Goal: Transaction & Acquisition: Purchase product/service

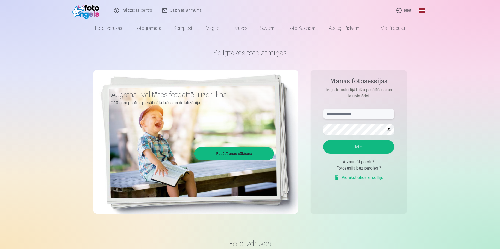
click at [347, 113] on input "text" at bounding box center [358, 114] width 71 height 10
type input "**********"
click at [359, 146] on button "Ieiet" at bounding box center [358, 147] width 71 height 14
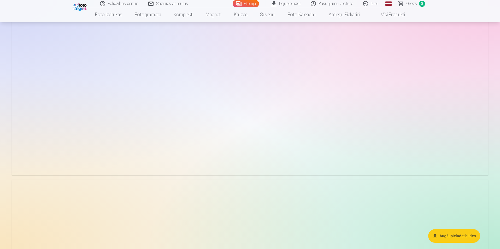
scroll to position [548, 0]
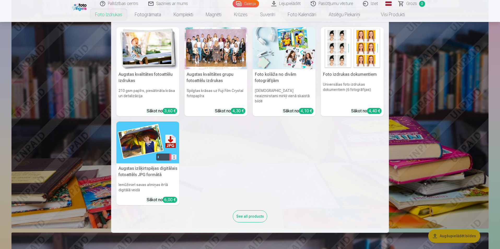
click at [214, 61] on div at bounding box center [216, 48] width 63 height 42
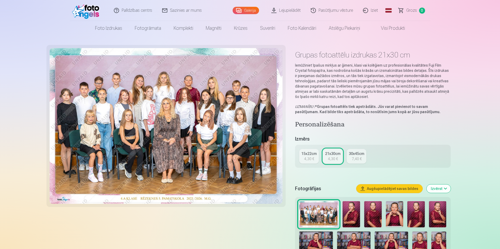
click at [219, 98] on img at bounding box center [166, 126] width 233 height 156
click at [381, 188] on button "Augšupielādējiet savas bildes" at bounding box center [389, 188] width 66 height 8
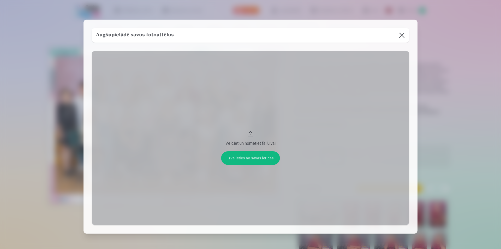
click at [268, 143] on div "Velciet un nometiet failu vai" at bounding box center [250, 143] width 307 height 6
click at [400, 35] on button at bounding box center [402, 35] width 15 height 15
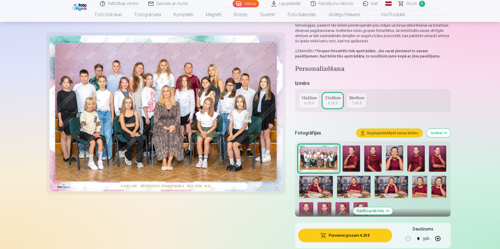
scroll to position [78, 0]
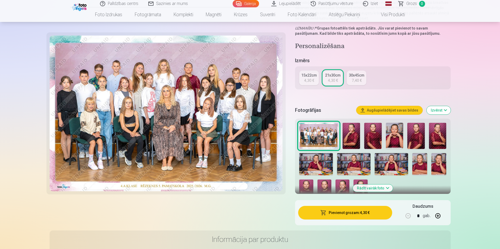
click at [356, 211] on button "Pievienot grozam : 4,30 €" at bounding box center [345, 213] width 94 height 14
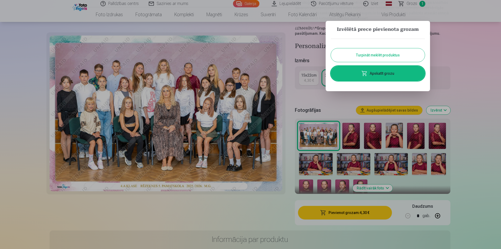
click at [399, 55] on button "Turpināt meklēt produktus" at bounding box center [378, 55] width 94 height 14
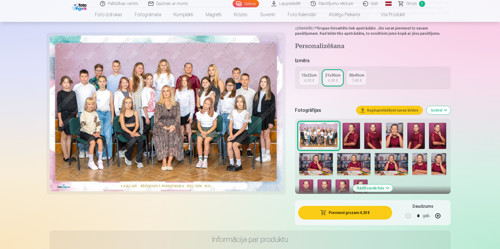
click at [350, 138] on img at bounding box center [351, 136] width 17 height 26
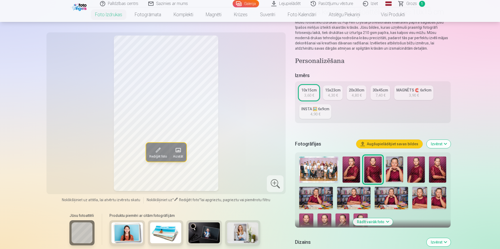
scroll to position [52, 0]
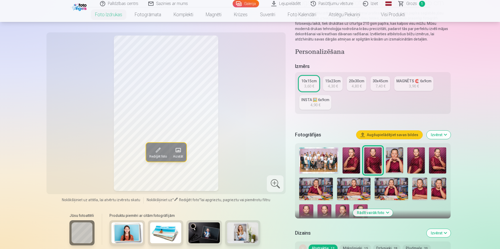
click at [350, 166] on img at bounding box center [351, 160] width 17 height 26
click at [373, 162] on img at bounding box center [372, 160] width 17 height 26
click at [399, 163] on img at bounding box center [394, 160] width 17 height 26
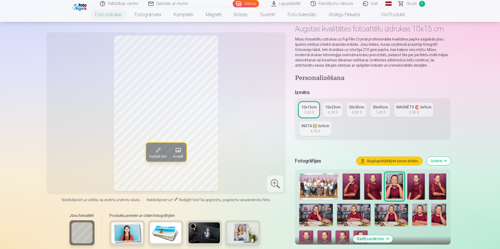
scroll to position [0, 0]
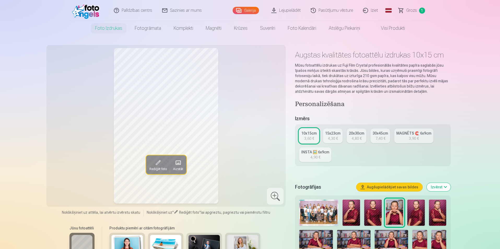
click at [384, 26] on link "Visi produkti" at bounding box center [388, 28] width 45 height 15
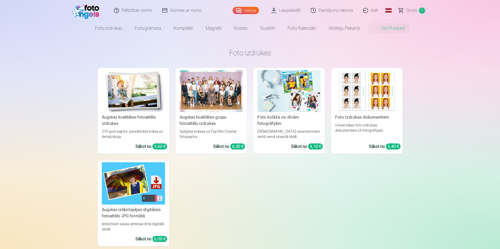
click at [142, 119] on div "Augstas kvalitātes fotoattēlu izdrukas" at bounding box center [133, 120] width 67 height 13
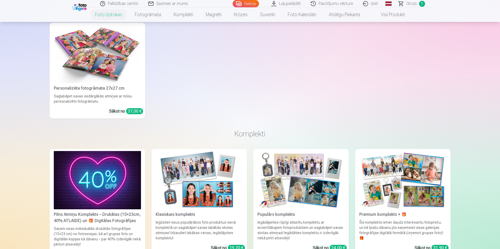
scroll to position [784, 0]
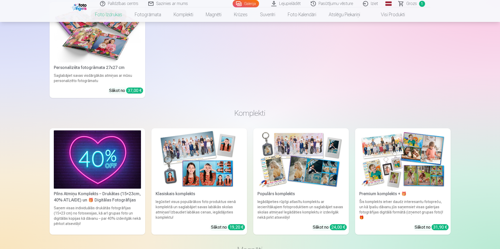
click at [200, 169] on img at bounding box center [199, 159] width 87 height 58
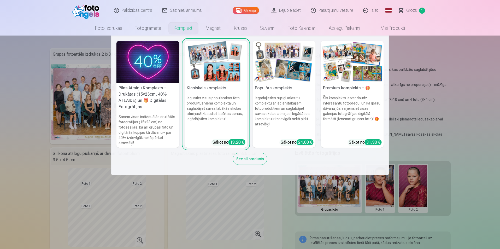
click at [181, 28] on link "Komplekti" at bounding box center [183, 28] width 32 height 15
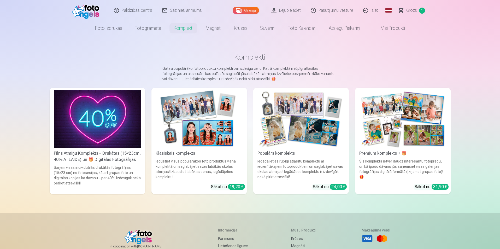
click at [181, 28] on link "Komplekti" at bounding box center [183, 28] width 32 height 15
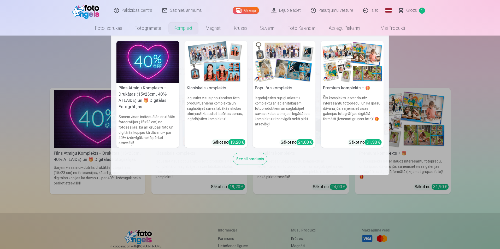
click at [279, 95] on h6 "Iegādājieties rūpīgi atlasītu komplektu ar iecienītākajiem fotoproduktiem un sa…" at bounding box center [284, 115] width 63 height 44
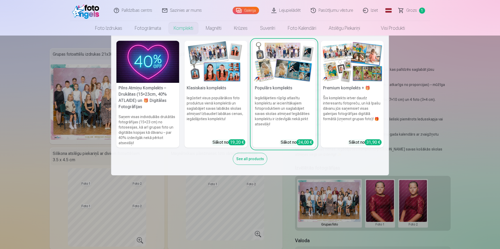
click at [178, 27] on link "Komplekti" at bounding box center [183, 28] width 32 height 15
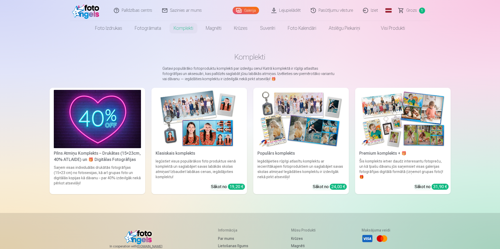
click at [84, 136] on img at bounding box center [97, 119] width 87 height 58
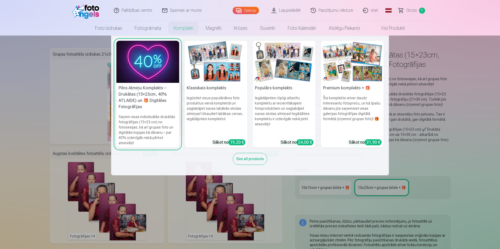
click at [226, 101] on h6 "Iegūstiet visus populārākos foto produktus vienā komplektā un saglabājiet savas…" at bounding box center [216, 115] width 63 height 44
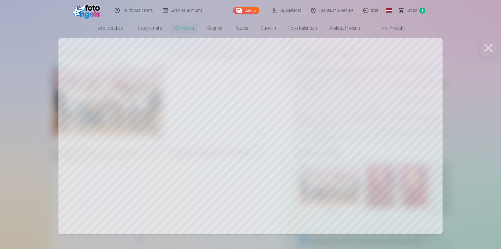
click at [336, 116] on div at bounding box center [250, 124] width 501 height 249
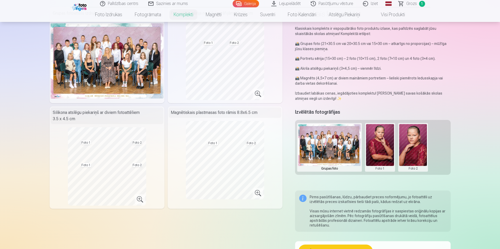
scroll to position [52, 0]
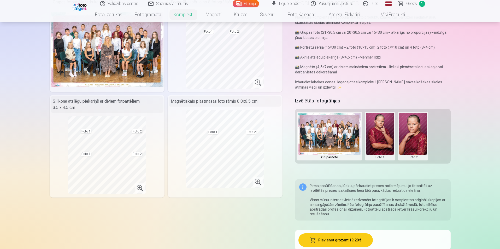
click at [344, 140] on img at bounding box center [329, 134] width 63 height 42
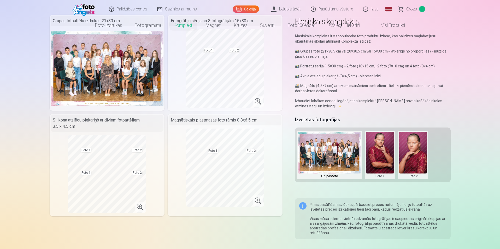
scroll to position [0, 0]
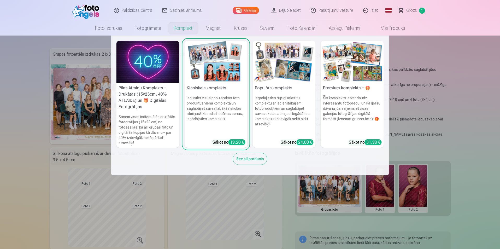
click at [351, 71] on img at bounding box center [352, 62] width 63 height 42
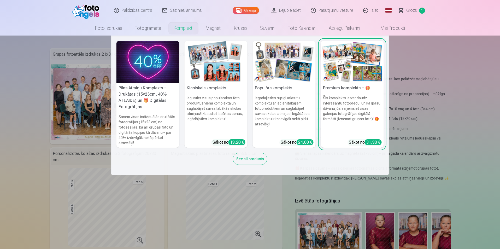
click at [251, 157] on div "See all products" at bounding box center [250, 159] width 34 height 12
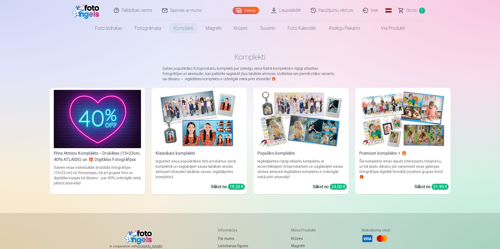
click at [197, 125] on img at bounding box center [199, 119] width 87 height 58
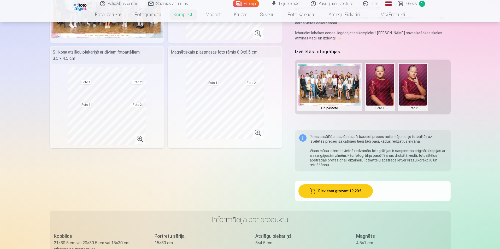
scroll to position [104, 0]
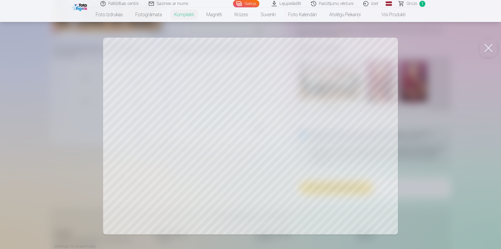
click at [238, 180] on div at bounding box center [250, 124] width 501 height 249
click at [328, 119] on div at bounding box center [250, 124] width 501 height 249
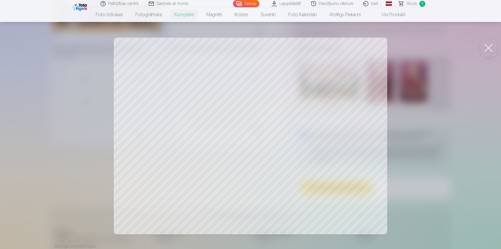
click at [397, 33] on div at bounding box center [250, 124] width 501 height 249
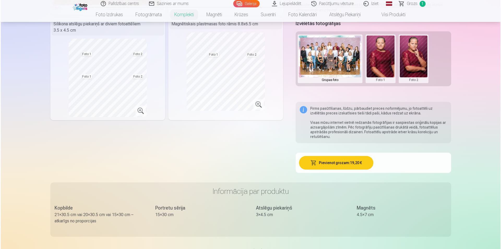
scroll to position [131, 0]
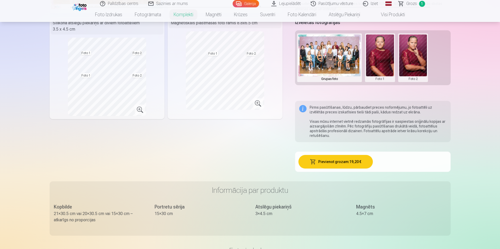
click at [312, 165] on button "Pievienot grozam : 19,20 €" at bounding box center [336, 162] width 74 height 14
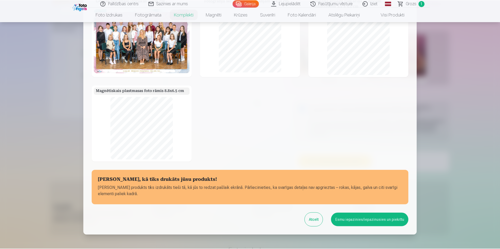
scroll to position [51, 0]
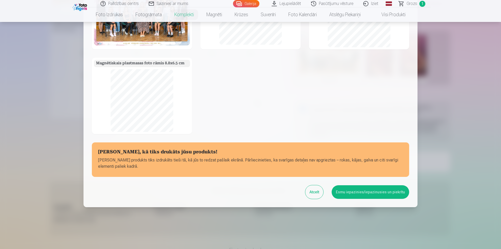
click at [346, 192] on button "Esmu iepazinies/iepazinusies un piekrītu" at bounding box center [371, 192] width 78 height 14
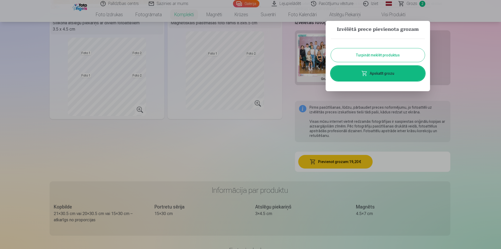
click at [352, 55] on button "Turpināt meklēt produktus" at bounding box center [378, 55] width 94 height 14
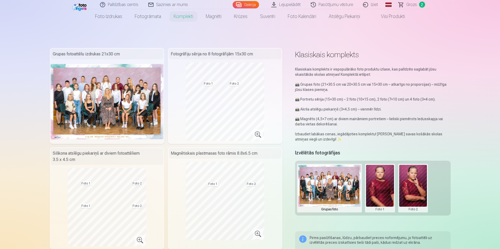
scroll to position [0, 0]
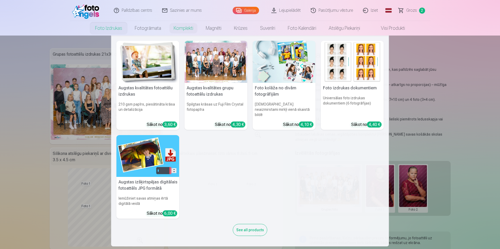
click at [139, 58] on img at bounding box center [147, 62] width 63 height 42
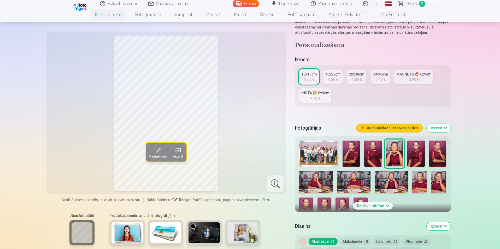
scroll to position [78, 0]
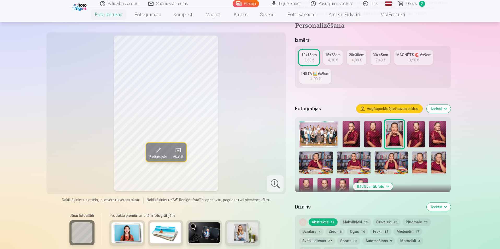
click at [316, 169] on img at bounding box center [315, 162] width 33 height 22
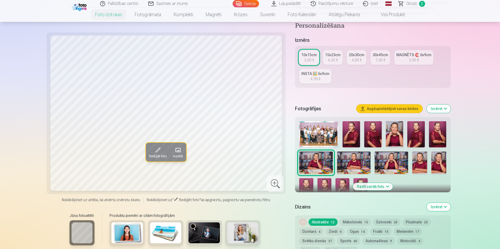
click at [350, 165] on img at bounding box center [353, 162] width 33 height 22
click at [386, 165] on img at bounding box center [391, 162] width 33 height 22
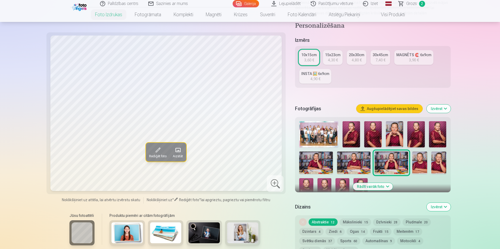
click at [420, 163] on img at bounding box center [419, 162] width 15 height 22
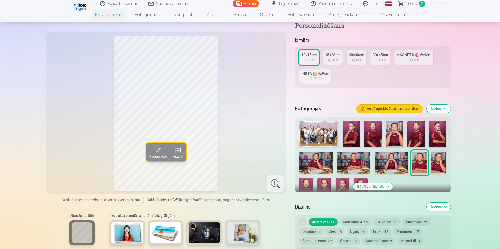
click at [380, 188] on button "Rādīt vairāk foto" at bounding box center [373, 186] width 40 height 7
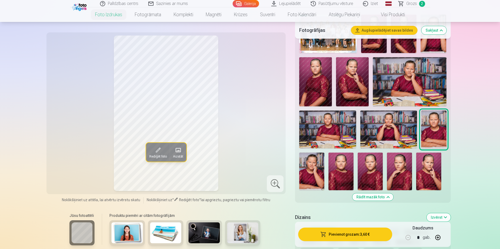
scroll to position [183, 0]
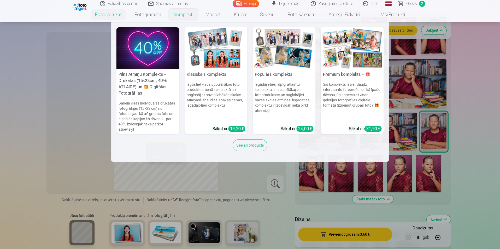
click at [284, 53] on img at bounding box center [284, 48] width 63 height 42
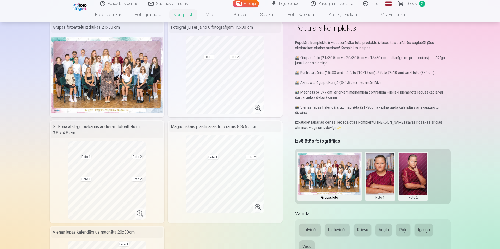
scroll to position [26, 0]
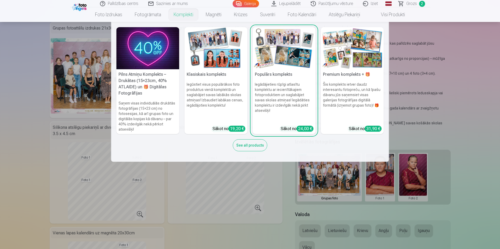
click at [370, 83] on h6 "Šis komplekts ietver daudz interesantu fotopreču, un kā īpašu dāvanu jūs saņems…" at bounding box center [352, 102] width 63 height 44
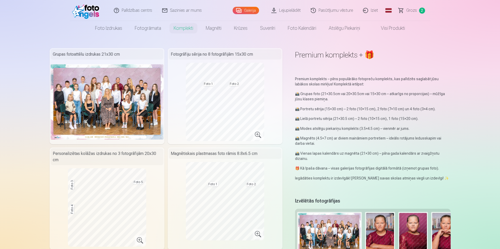
click at [409, 9] on span "Grozs" at bounding box center [411, 10] width 11 height 6
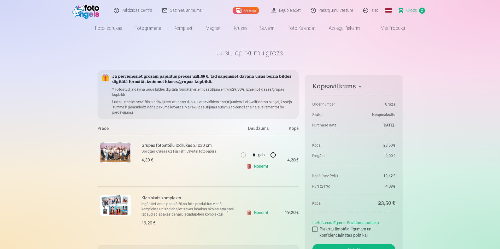
click at [263, 166] on link "Noņemt" at bounding box center [259, 166] width 24 height 10
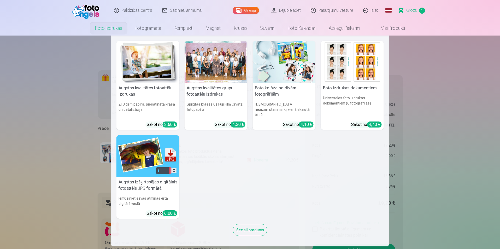
click at [109, 29] on link "Foto izdrukas" at bounding box center [109, 28] width 40 height 15
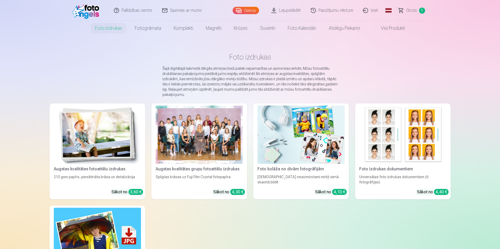
click at [108, 116] on img at bounding box center [97, 135] width 87 height 58
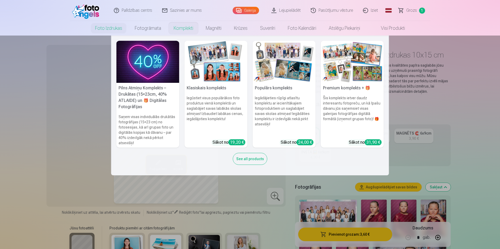
click at [229, 79] on img at bounding box center [216, 62] width 63 height 42
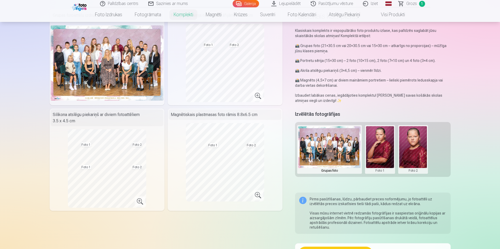
scroll to position [26, 0]
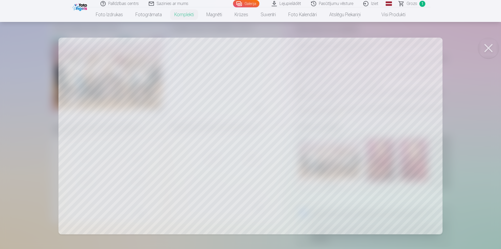
click at [488, 47] on button at bounding box center [488, 48] width 21 height 21
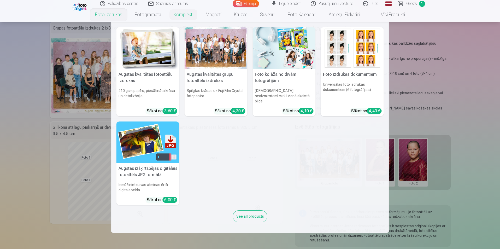
click at [130, 35] on img at bounding box center [147, 48] width 63 height 42
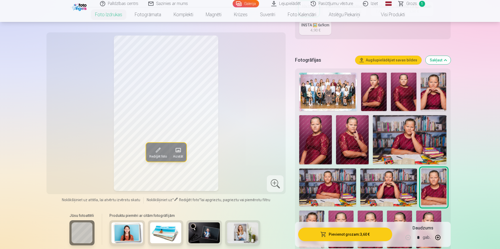
scroll to position [157, 0]
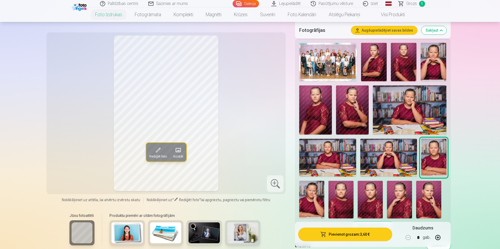
click at [409, 110] on img at bounding box center [409, 109] width 73 height 49
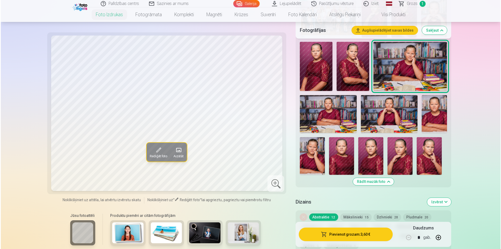
scroll to position [209, 0]
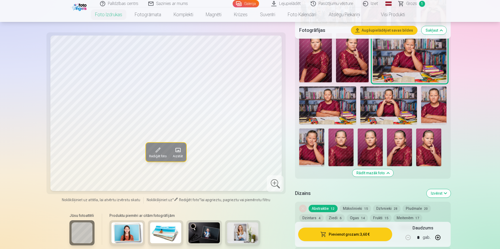
click at [358, 232] on button "Pievienot grozam : 3,60 €" at bounding box center [345, 234] width 94 height 14
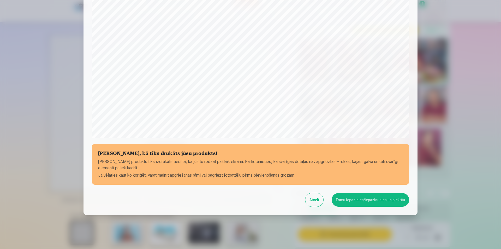
scroll to position [127, 0]
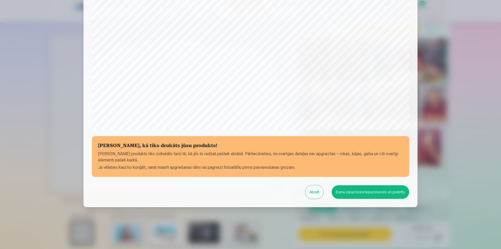
click at [376, 189] on button "Esmu iepazinies/iepazinusies un piekrītu" at bounding box center [371, 192] width 78 height 14
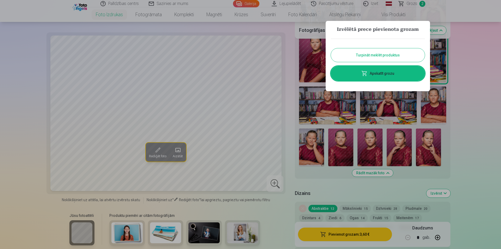
click at [471, 61] on div at bounding box center [250, 124] width 501 height 249
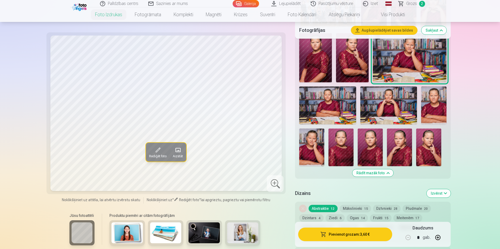
click at [341, 102] on img at bounding box center [327, 105] width 57 height 38
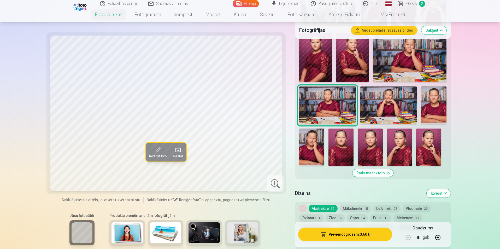
click at [359, 236] on button "Pievienot grozam : 3,60 €" at bounding box center [345, 234] width 94 height 14
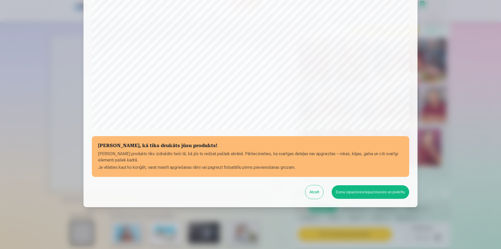
click at [353, 190] on button "Esmu iepazinies/iepazinusies un piekrītu" at bounding box center [371, 192] width 78 height 14
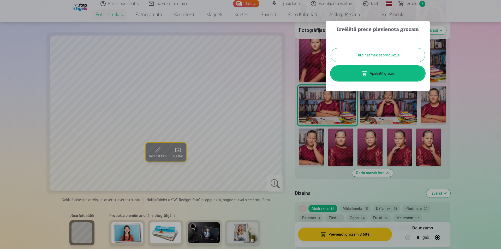
click at [390, 112] on div at bounding box center [250, 124] width 501 height 249
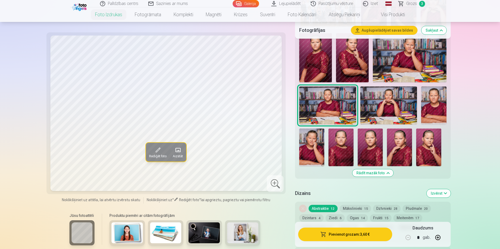
click at [390, 112] on img at bounding box center [388, 105] width 57 height 38
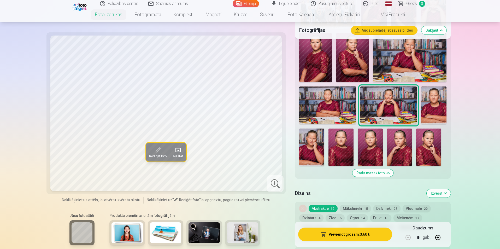
click at [340, 232] on button "Pievienot grozam : 3,60 €" at bounding box center [345, 234] width 94 height 14
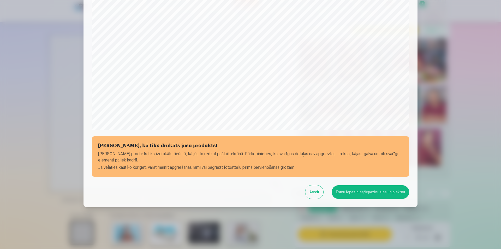
click at [370, 190] on button "Esmu iepazinies/iepazinusies un piekrītu" at bounding box center [371, 192] width 78 height 14
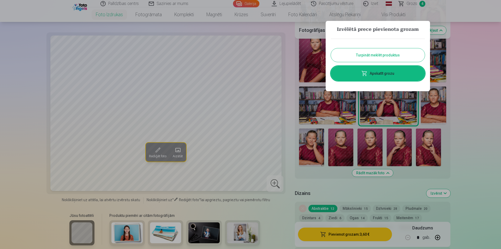
click at [401, 77] on link "Apskatīt grozu" at bounding box center [378, 73] width 94 height 15
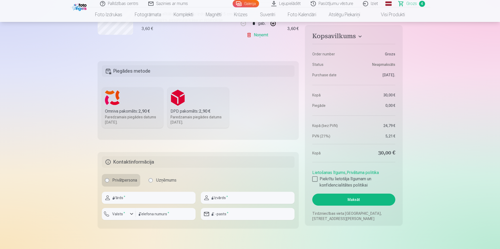
scroll to position [287, 0]
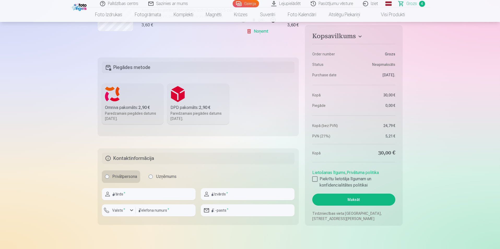
click at [135, 108] on div "Omniva pakomāts : 2,90 €" at bounding box center [132, 107] width 55 height 6
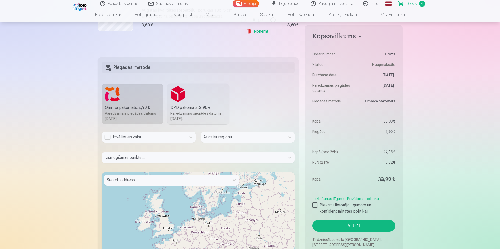
click at [222, 137] on div "Atlasiet reģionu..." at bounding box center [248, 139] width 94 height 15
click at [294, 137] on div "Atlasiet reģionu..." at bounding box center [248, 139] width 94 height 15
click at [285, 138] on div "Atlasiet reģionu..." at bounding box center [248, 139] width 94 height 15
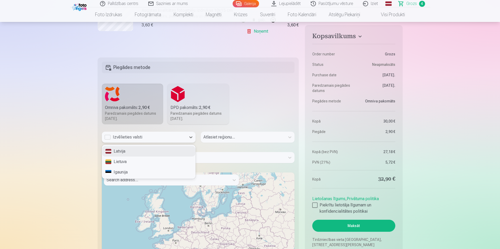
click at [107, 139] on div "Izvēlieties valsti" at bounding box center [143, 137] width 79 height 6
click at [112, 150] on div "Latvija" at bounding box center [148, 151] width 93 height 10
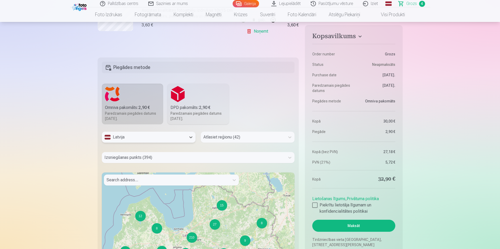
click at [215, 137] on div at bounding box center [242, 136] width 79 height 7
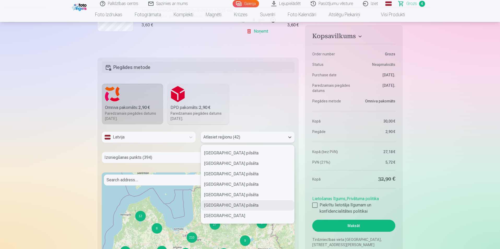
scroll to position [52, 0]
click at [226, 174] on div "[GEOGRAPHIC_DATA] pilsēta" at bounding box center [247, 172] width 93 height 10
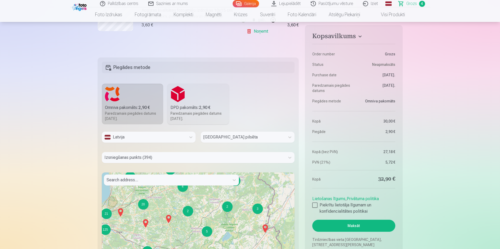
drag, startPoint x: 274, startPoint y: 212, endPoint x: 196, endPoint y: 207, distance: 78.5
click at [196, 207] on div "10 2 2 8 7 2 2 4 15 6 6 2 4 11 7 2 2 5 2 3 3 4 2 20 17 4 8 21 56 125 8 8 + − Le…" at bounding box center [198, 237] width 193 height 131
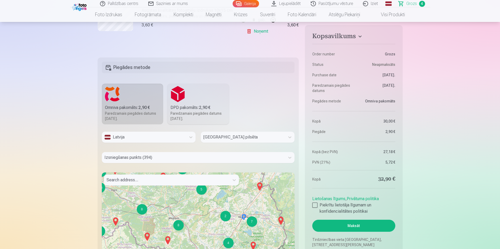
drag, startPoint x: 247, startPoint y: 227, endPoint x: 241, endPoint y: 185, distance: 43.0
click at [241, 185] on div "10 2 2 8 7 2 2 4 15 6 6 2 4 11 7 2 2 5 2 3 3 4 2 20 17 4 8 21 56 125 8 8 + − Le…" at bounding box center [198, 237] width 193 height 131
click at [243, 217] on div "10 2 2 8 7 2 2 4 15 6 6 2 4 11 7 2 2 5 2 3 3 4 2 20 17 4 8 21 56 125 8 8 + − Le…" at bounding box center [198, 237] width 193 height 131
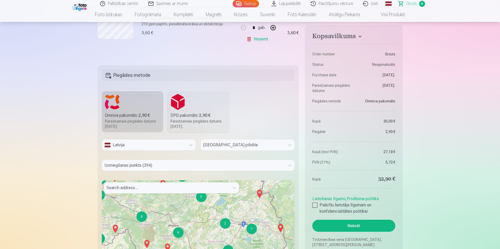
scroll to position [287, 0]
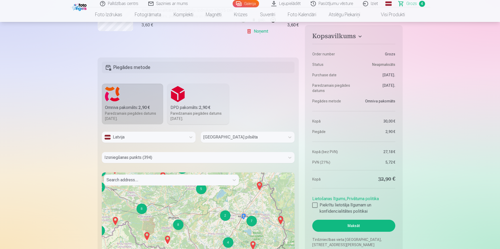
click at [176, 179] on div at bounding box center [167, 179] width 120 height 7
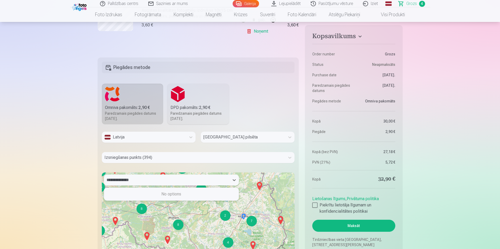
click at [118, 180] on input "**********" at bounding box center [124, 180] width 34 height 6
type input "**********"
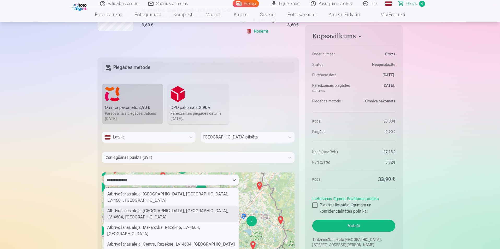
click at [168, 206] on div "Atbrīvošanas aleja, [GEOGRAPHIC_DATA], [GEOGRAPHIC_DATA], LV-4604, [GEOGRAPHIC_…" at bounding box center [171, 214] width 135 height 17
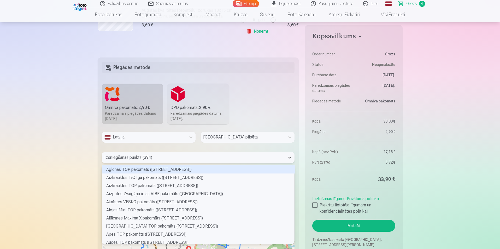
click at [243, 157] on div at bounding box center [193, 157] width 178 height 7
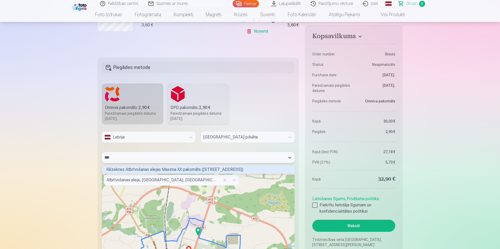
scroll to position [7, 191]
type input "*********"
click at [232, 170] on div "Rēzeknes Atbrīvošanas alejas Maxima XX pakomāts ([STREET_ADDRESS])" at bounding box center [198, 169] width 193 height 8
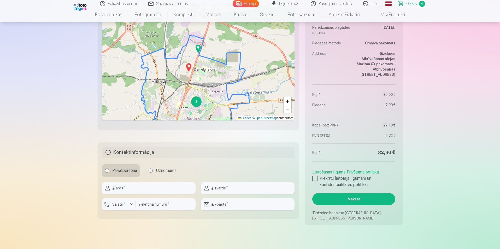
scroll to position [470, 0]
click at [180, 186] on input "text" at bounding box center [149, 188] width 94 height 12
type input "*******"
type input "********"
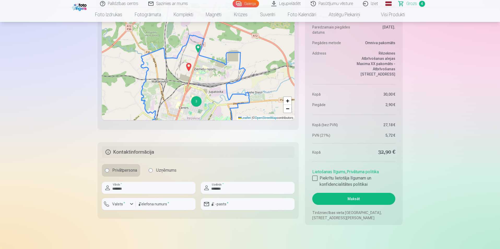
type input "**********"
click at [313, 177] on div at bounding box center [314, 178] width 5 height 5
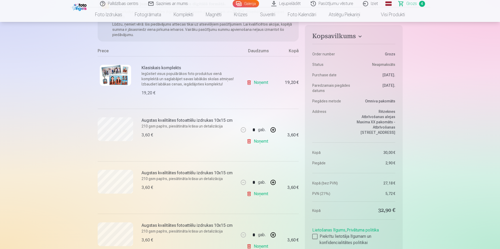
scroll to position [78, 0]
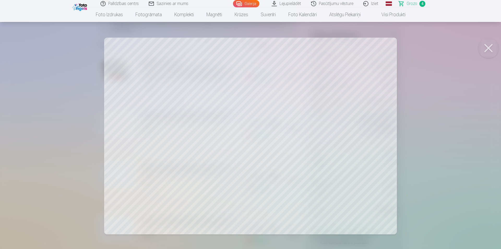
click at [491, 46] on button at bounding box center [488, 48] width 21 height 21
click at [489, 52] on button at bounding box center [488, 48] width 21 height 21
click at [490, 49] on button at bounding box center [488, 48] width 21 height 21
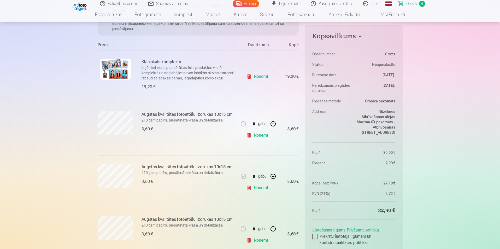
scroll to position [104, 0]
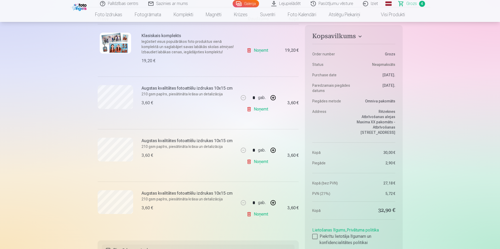
click at [259, 163] on link "Noņemt" at bounding box center [259, 161] width 24 height 10
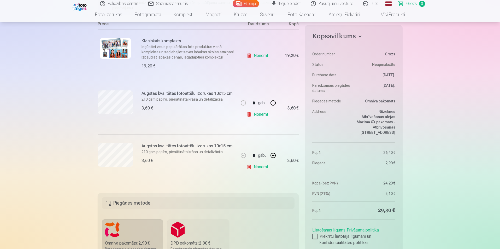
click at [274, 157] on button "button" at bounding box center [273, 155] width 13 height 13
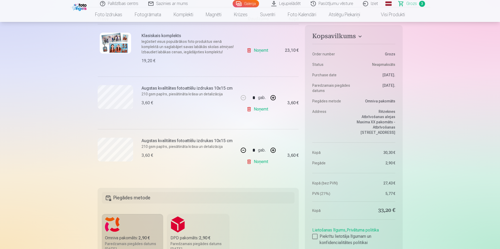
click at [243, 150] on button "button" at bounding box center [243, 150] width 13 height 13
type input "*"
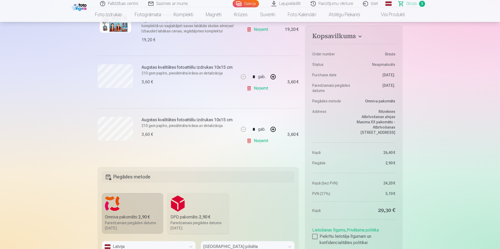
scroll to position [26, 0]
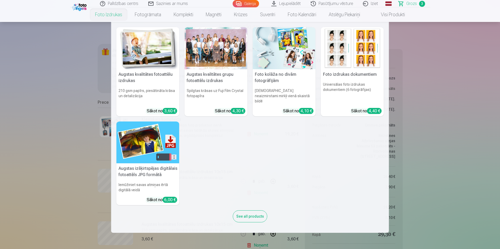
click at [147, 47] on img at bounding box center [147, 48] width 63 height 42
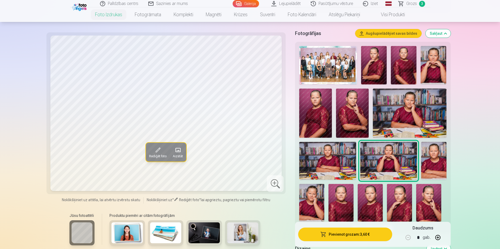
scroll to position [157, 0]
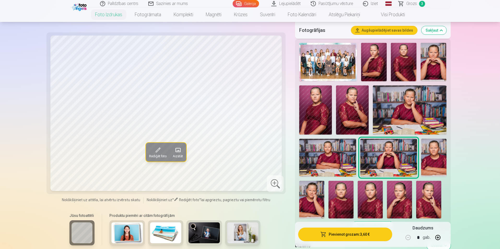
click at [313, 211] on img at bounding box center [311, 200] width 25 height 38
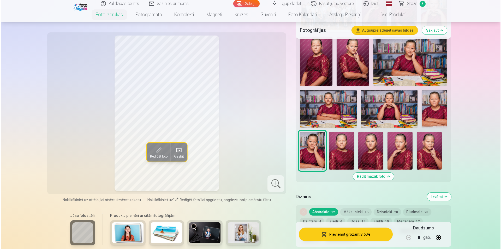
scroll to position [209, 0]
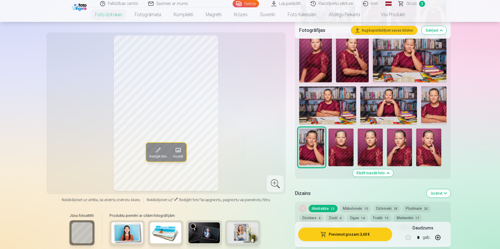
click at [331, 234] on button "Pievienot grozam : 3,60 €" at bounding box center [345, 234] width 94 height 14
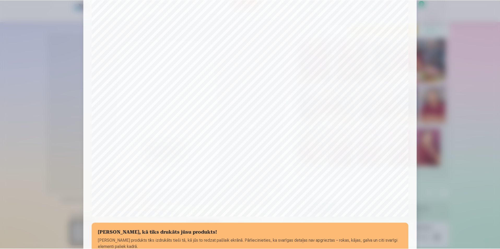
scroll to position [0, 0]
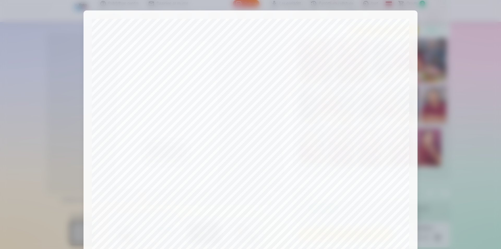
click at [496, 123] on div at bounding box center [250, 124] width 501 height 249
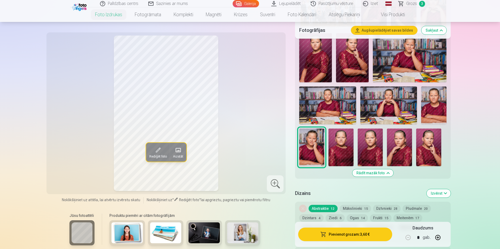
click at [343, 113] on img at bounding box center [327, 105] width 57 height 38
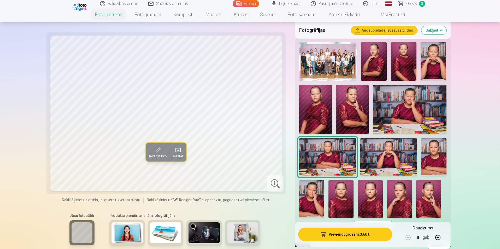
scroll to position [157, 0]
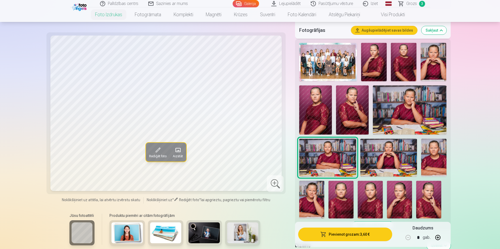
click at [419, 121] on img at bounding box center [409, 109] width 73 height 49
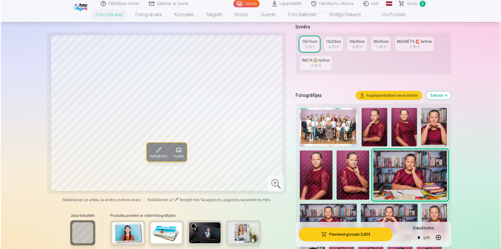
scroll to position [209, 0]
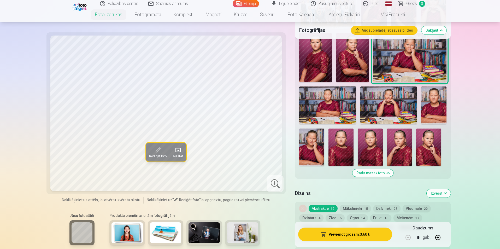
click at [360, 237] on button "Pievienot grozam : 3,60 €" at bounding box center [345, 234] width 94 height 14
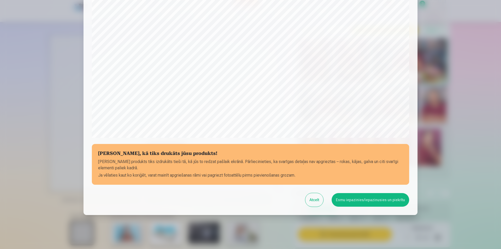
scroll to position [127, 0]
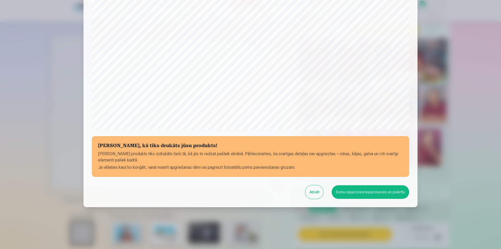
click at [366, 192] on button "Esmu iepazinies/iepazinusies un piekrītu" at bounding box center [371, 192] width 78 height 14
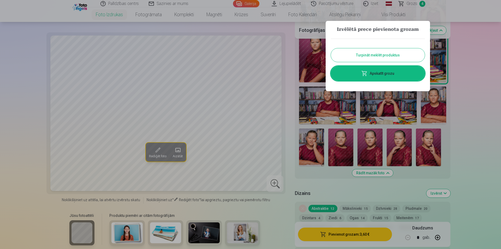
click at [394, 74] on link "Apskatīt grozu" at bounding box center [378, 73] width 94 height 15
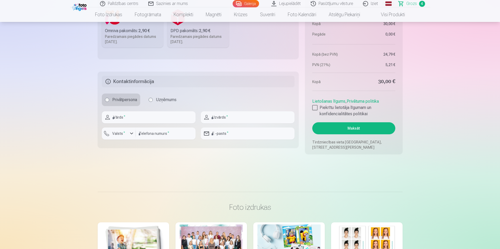
scroll to position [366, 0]
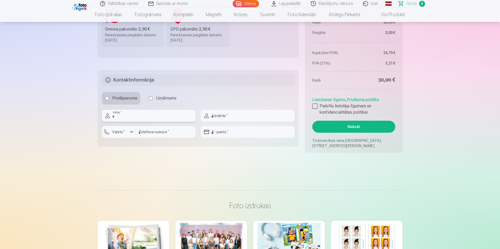
click at [183, 116] on input "text" at bounding box center [149, 116] width 94 height 12
type input "*******"
type input "********"
type input "**********"
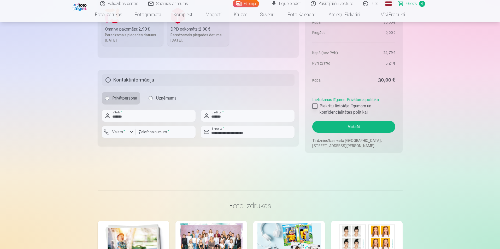
click at [315, 104] on div at bounding box center [314, 105] width 5 height 5
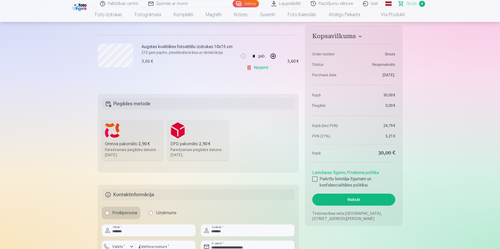
scroll to position [261, 0]
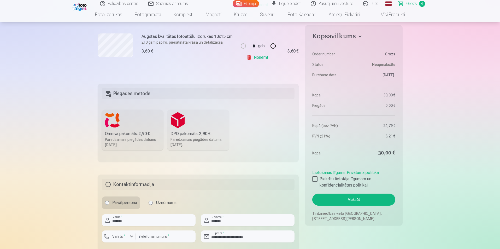
click at [377, 196] on button "Maksāt" at bounding box center [353, 200] width 83 height 12
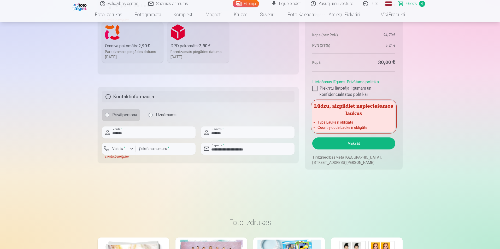
scroll to position [340, 0]
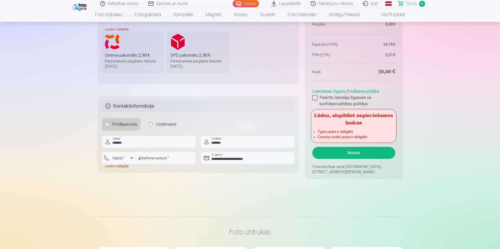
click at [169, 106] on h5 "Kontaktinformācija" at bounding box center [198, 105] width 193 height 11
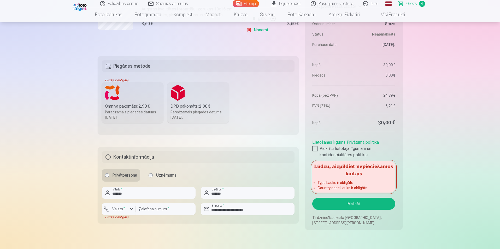
scroll to position [235, 0]
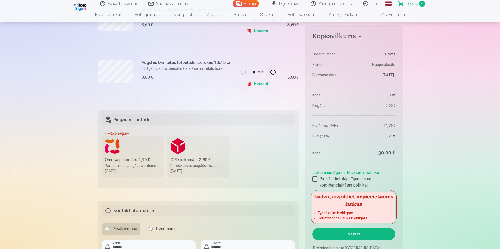
click at [140, 155] on label "Omniva pakomāts : 2,90 € Paredzamais piegādes datums [DATE]." at bounding box center [133, 156] width 62 height 41
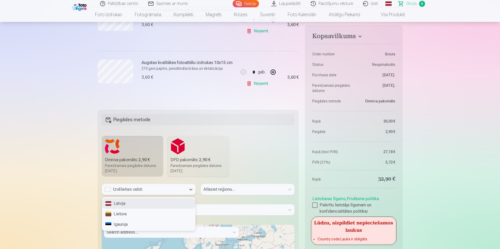
click at [106, 190] on div "Izvēlieties valsti" at bounding box center [143, 189] width 79 height 6
click at [116, 202] on div "Latvija" at bounding box center [148, 203] width 93 height 10
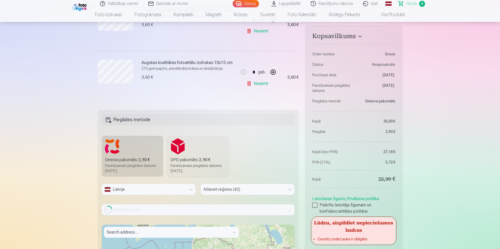
click at [143, 209] on div "Loading..." at bounding box center [198, 209] width 193 height 11
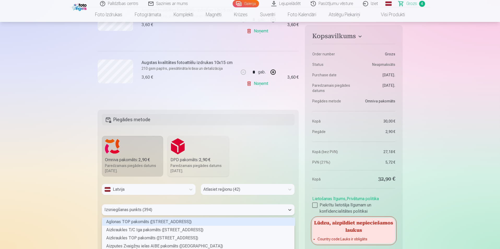
scroll to position [284, 0]
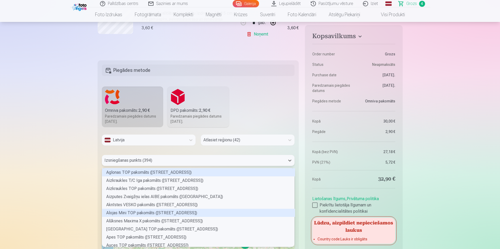
click at [156, 166] on div "394 results available. Use Up and Down to choose options, press Enter to select…" at bounding box center [198, 160] width 193 height 11
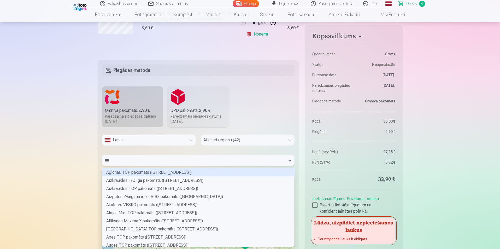
scroll to position [7, 191]
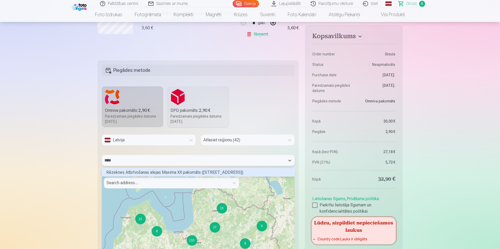
type input "*****"
click at [169, 172] on div "Rēzeknes Atbrīvošanas alejas Maxima XX pakomāts ([STREET_ADDRESS])" at bounding box center [198, 172] width 193 height 8
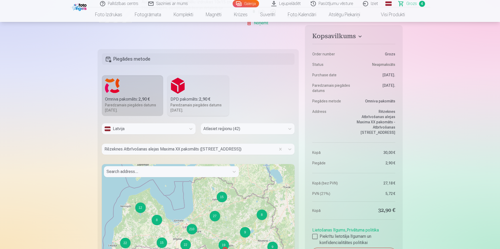
scroll to position [284, 0]
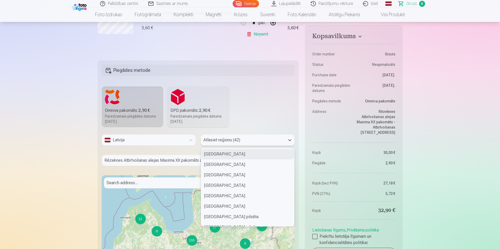
click at [270, 138] on div at bounding box center [242, 139] width 79 height 7
type input "*"
click at [257, 155] on div "[GEOGRAPHIC_DATA] pilsēta" at bounding box center [247, 154] width 93 height 10
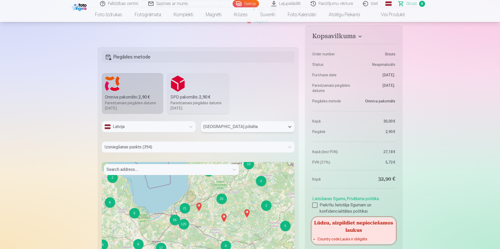
scroll to position [311, 0]
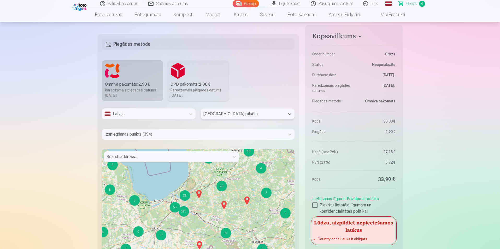
click at [254, 131] on div at bounding box center [193, 134] width 178 height 7
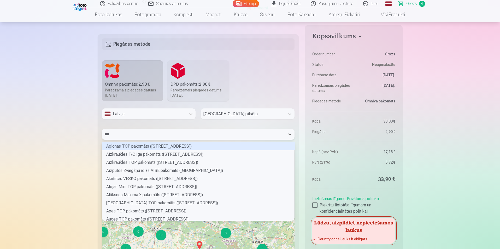
scroll to position [7, 191]
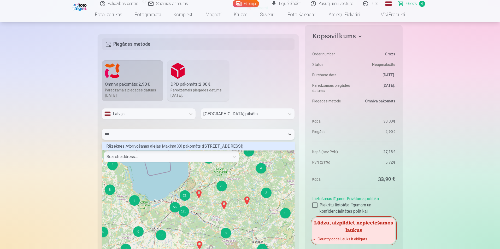
type input "****"
click at [220, 144] on div "Rēzeknes Atbrīvošanas alejas Maxima XX pakomāts ([STREET_ADDRESS])" at bounding box center [198, 146] width 193 height 8
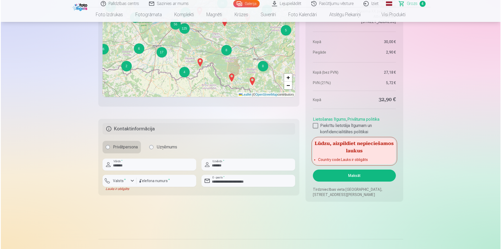
scroll to position [496, 0]
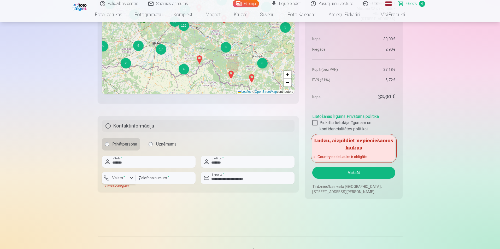
click at [127, 178] on div "button" at bounding box center [120, 178] width 16 height 5
click at [127, 189] on li "+371 Latvija" at bounding box center [124, 190] width 37 height 10
click at [385, 174] on button "Maksāt" at bounding box center [353, 173] width 83 height 12
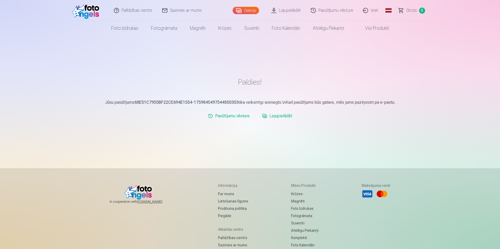
click at [270, 116] on link "Lejupielādēt" at bounding box center [277, 116] width 34 height 10
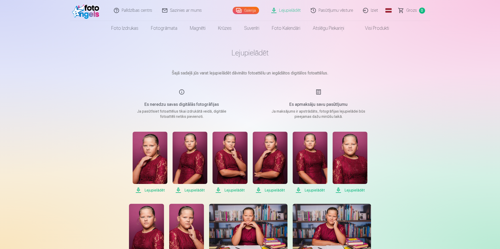
click at [150, 190] on span "Lejupielādēt" at bounding box center [150, 190] width 35 height 6
click at [191, 190] on span "Lejupielādēt" at bounding box center [190, 190] width 35 height 6
click at [231, 190] on span "Lejupielādēt" at bounding box center [230, 190] width 35 height 6
click at [274, 190] on span "Lejupielādēt" at bounding box center [270, 190] width 35 height 6
click at [313, 190] on span "Lejupielādēt" at bounding box center [310, 190] width 35 height 6
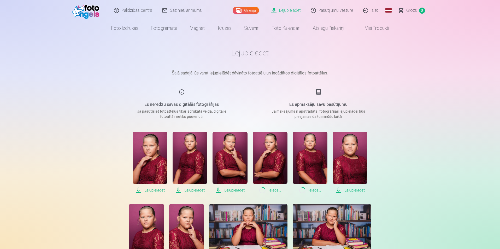
click at [351, 188] on span "Lejupielādēt" at bounding box center [350, 190] width 35 height 6
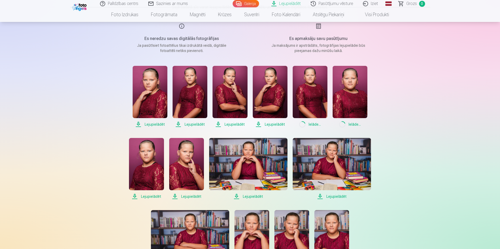
scroll to position [78, 0]
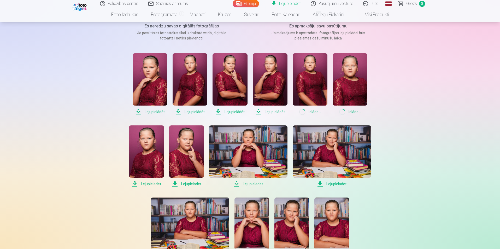
click at [142, 183] on span "Lejupielādēt" at bounding box center [146, 184] width 35 height 6
click at [190, 183] on span "Lejupielādēt" at bounding box center [186, 184] width 35 height 6
click at [252, 185] on span "Lejupielādēt" at bounding box center [248, 184] width 78 height 6
click at [333, 183] on span "Lejupielādēt" at bounding box center [332, 184] width 78 height 6
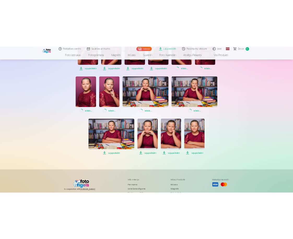
scroll to position [157, 0]
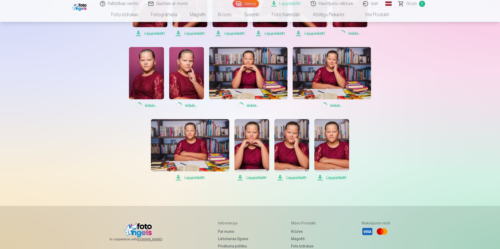
click at [185, 178] on span "Lejupielādēt" at bounding box center [190, 177] width 78 height 6
click at [251, 178] on span "Lejupielādēt" at bounding box center [252, 177] width 35 height 6
click at [292, 177] on span "Lejupielādēt" at bounding box center [291, 177] width 35 height 6
click at [330, 178] on span "Lejupielādēt" at bounding box center [331, 177] width 35 height 6
